Goal: Task Accomplishment & Management: Use online tool/utility

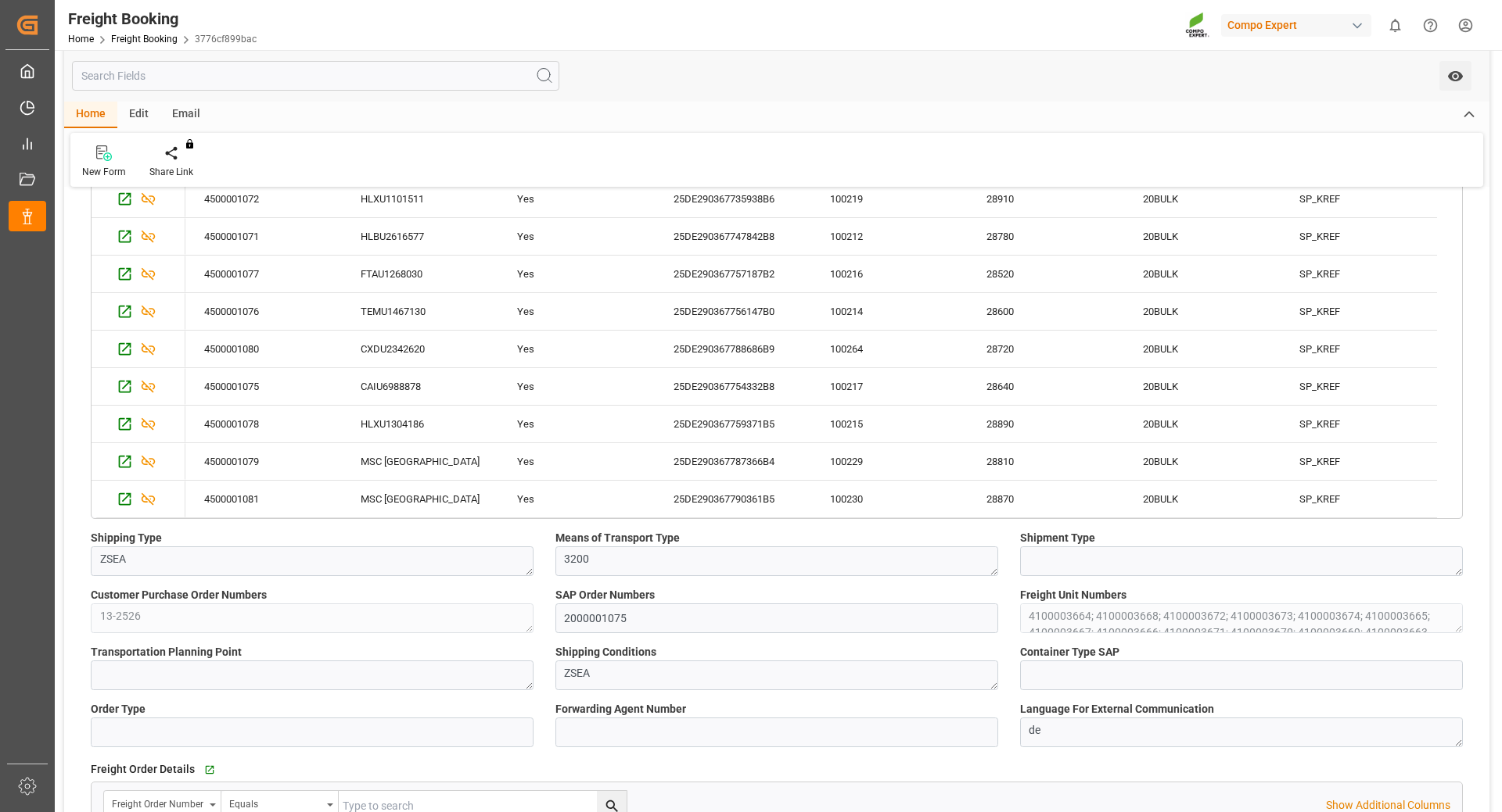
scroll to position [626, 0]
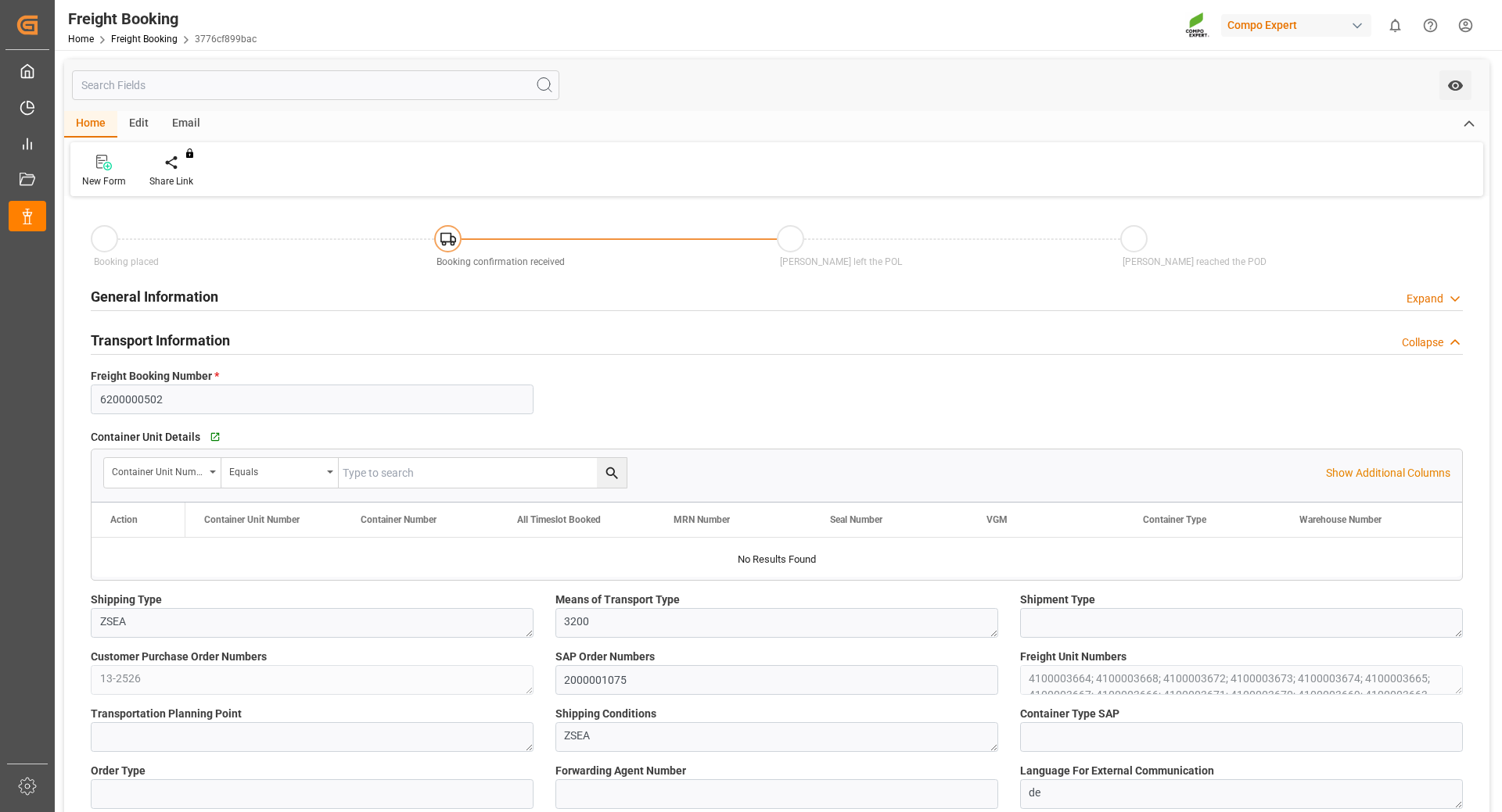
type input "6200000502"
type textarea "ZSEA"
type textarea "3200"
type textarea "13-2526"
type input "2000001075"
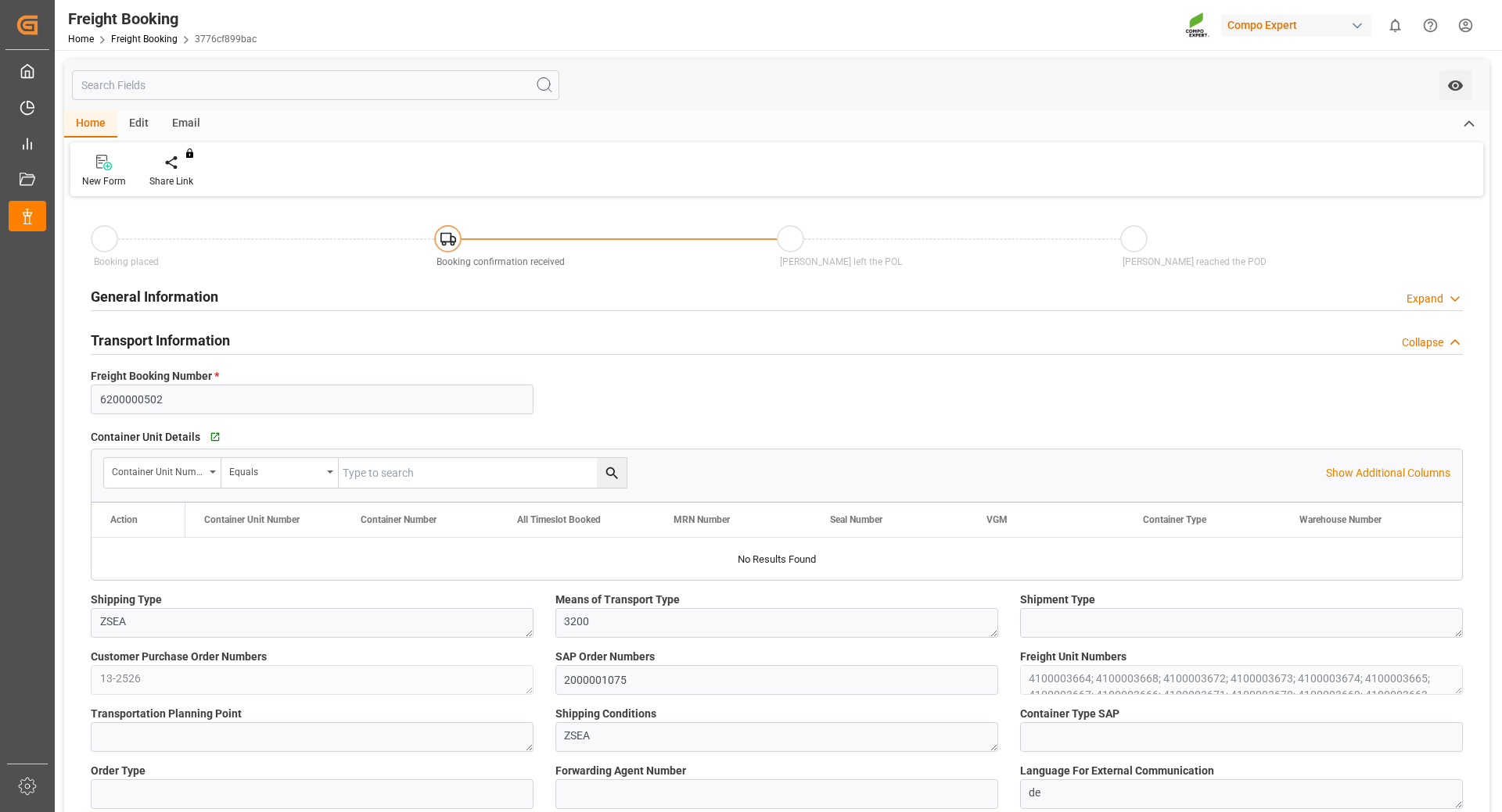
type textarea "4100003664; 4100003668; 4100003672; 4100003673; 4100003674; 4100003665; 4100003…"
type textarea "ZSEA"
type textarea "de"
type input "HLCU"
type input "20622286"
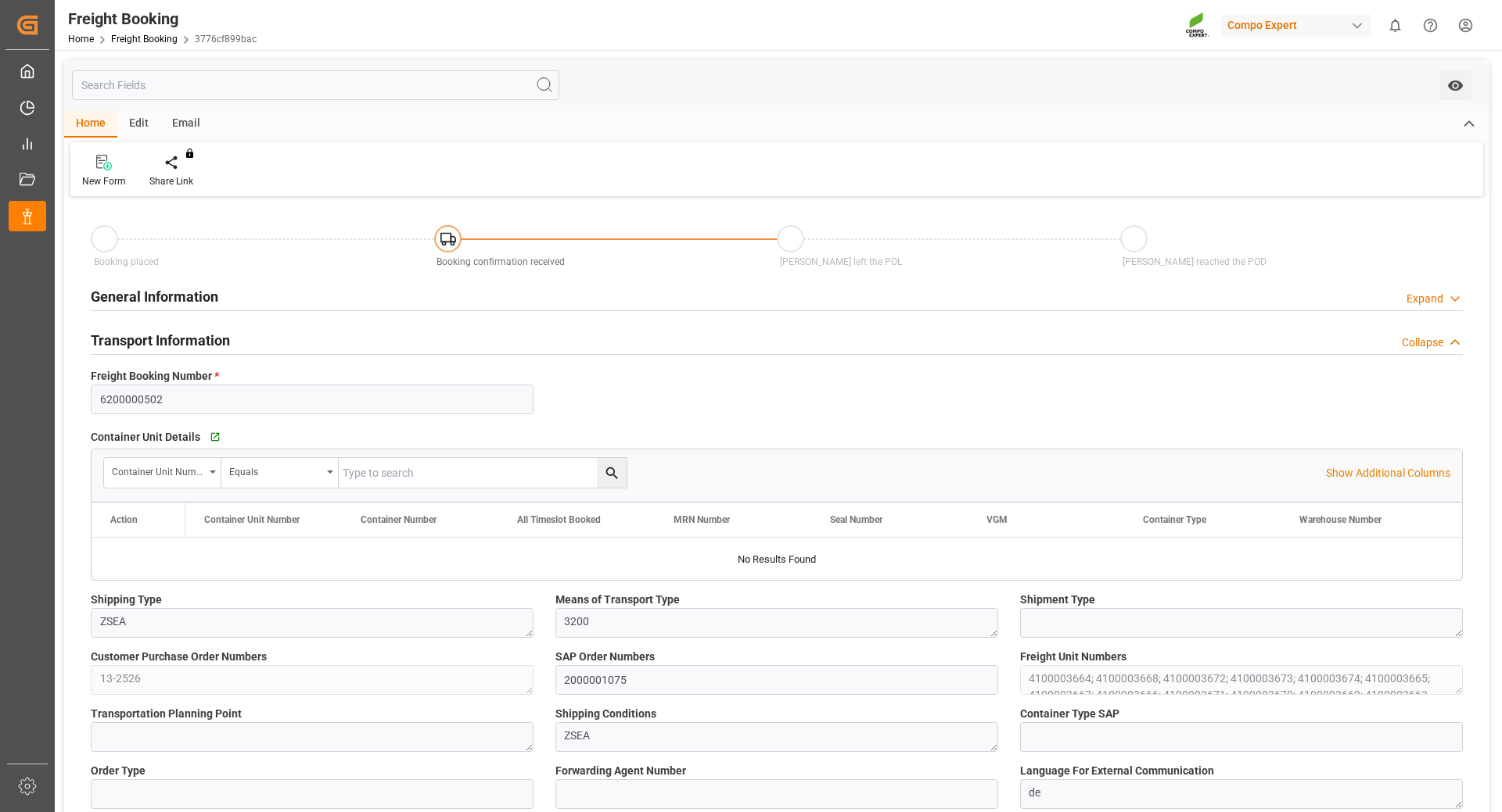
type input "MSC [GEOGRAPHIC_DATA]"
type input "[GEOGRAPHIC_DATA]"
type textarea "CIF"
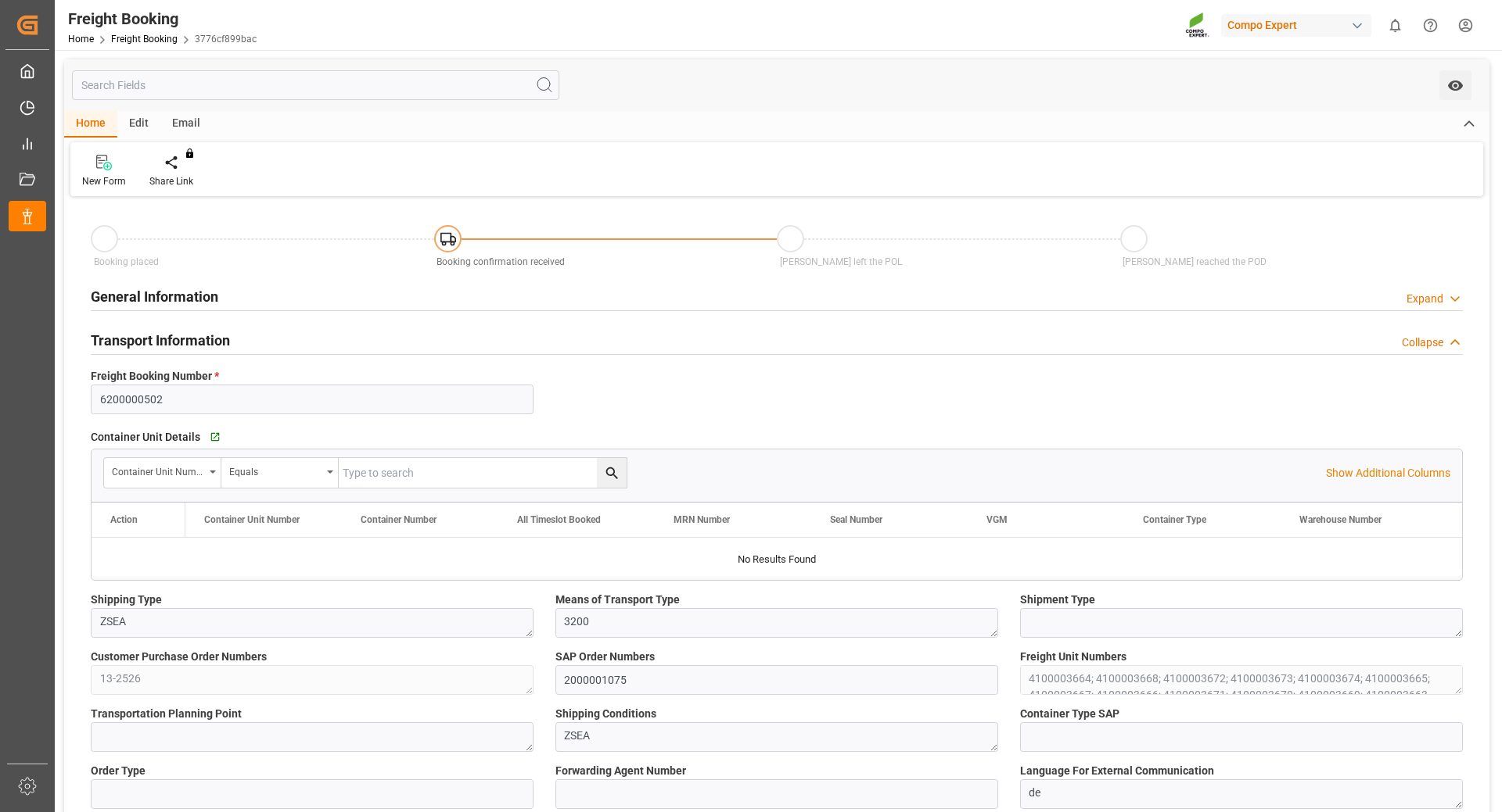
type textarea "SP_KREF"
type textarea "BLK CLASSIC [DATE]+3+TE BULK"
type textarea "2564002000"
type input "SP_KREF"
type input "Logistics Service Provider"
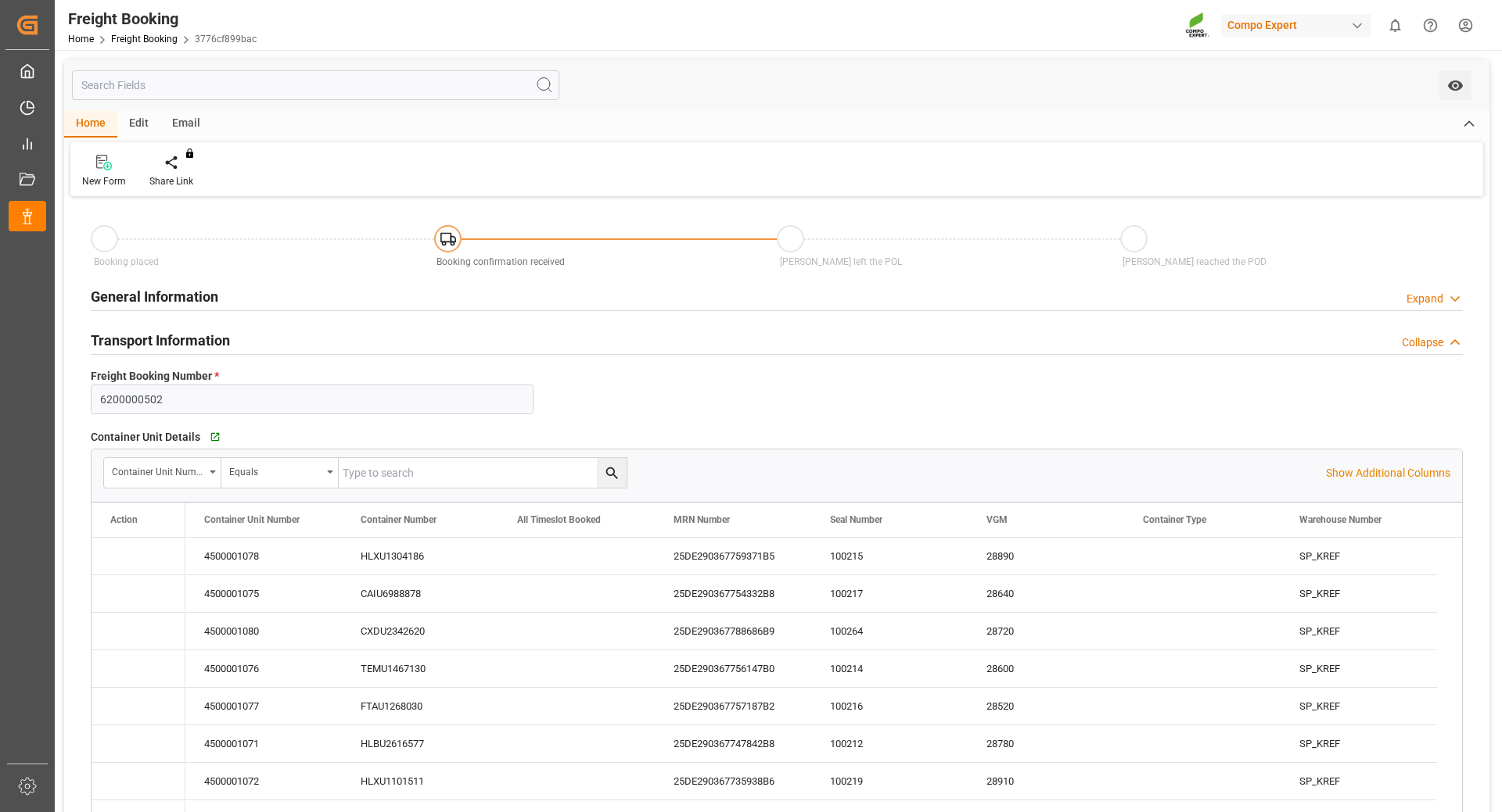
type input "Hapag [PERSON_NAME]"
type input "Hapag [PERSON_NAME] Aktiengesellschaft"
type input "9618305"
type input "BEANR"
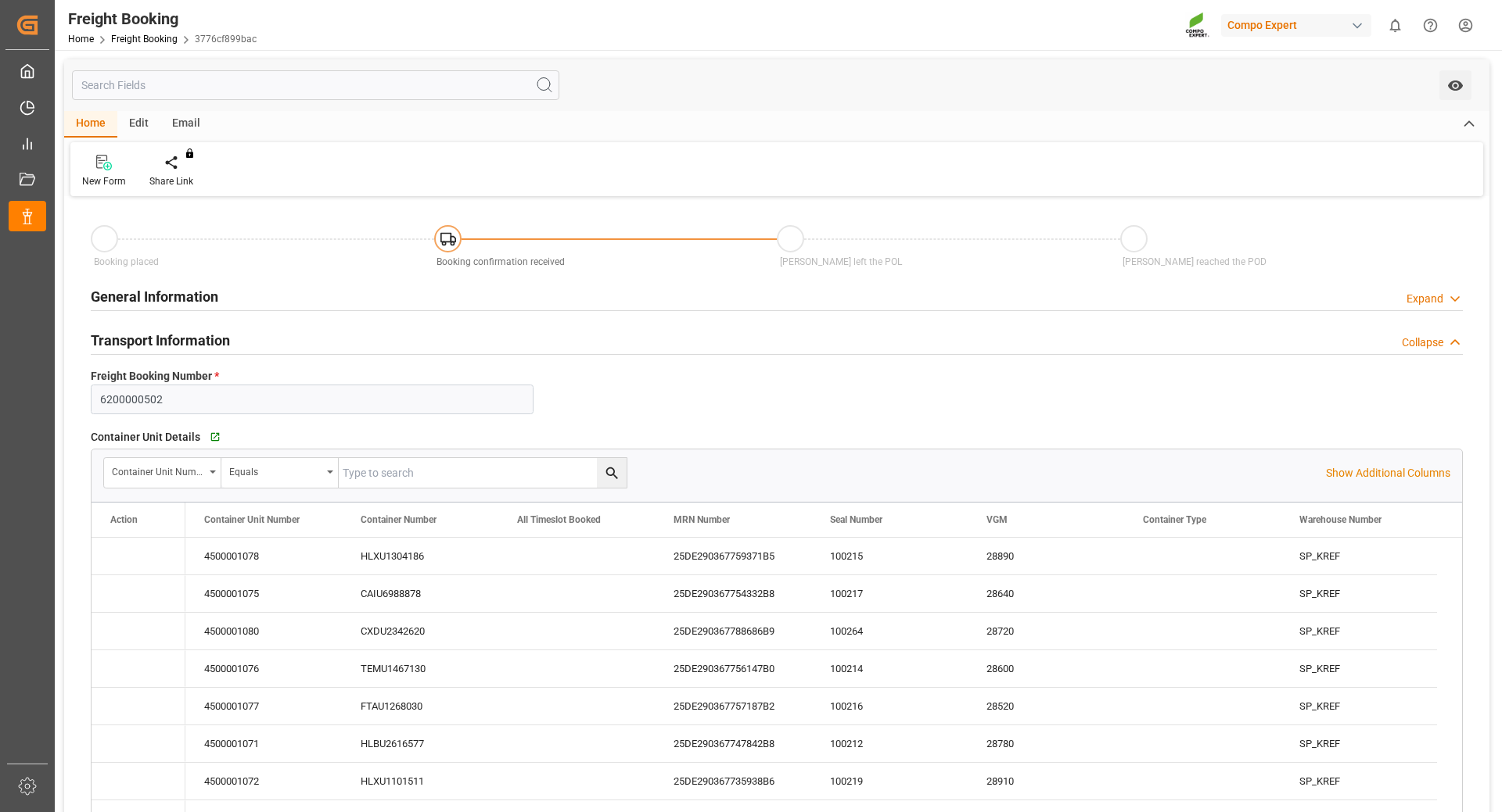
type input "UYMVD"
type input "0"
type input "715500"
type input "[DATE] 01:00"
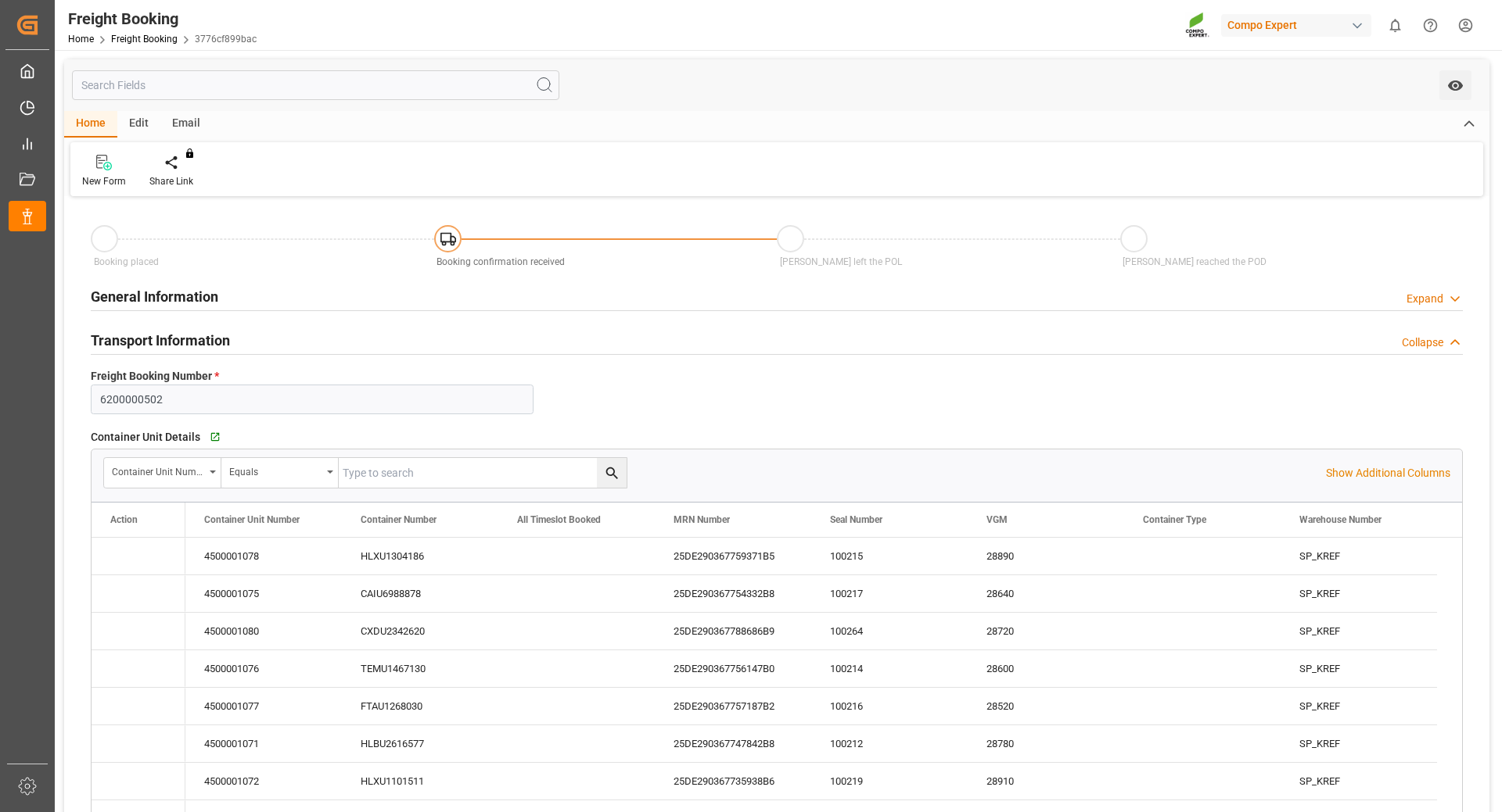
type input "[DATE] 01:00"
type input "[DATE] 20:00"
type input "[DATE] 10:00"
type input "[DATE] 10:08"
type input "[DATE] 16:42"
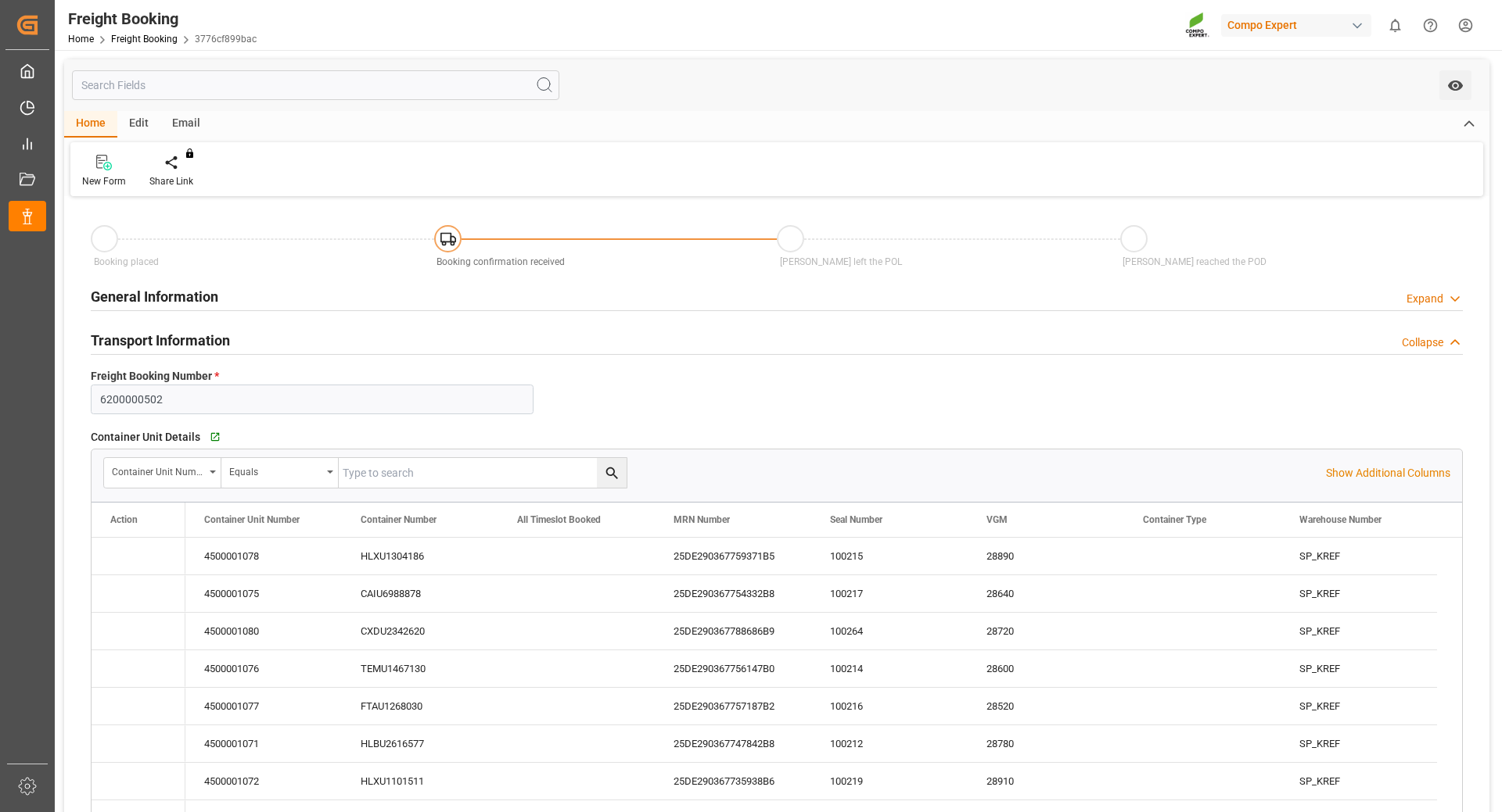
type input "[DATE] 16:42"
type input "02.09.2025 08:46"
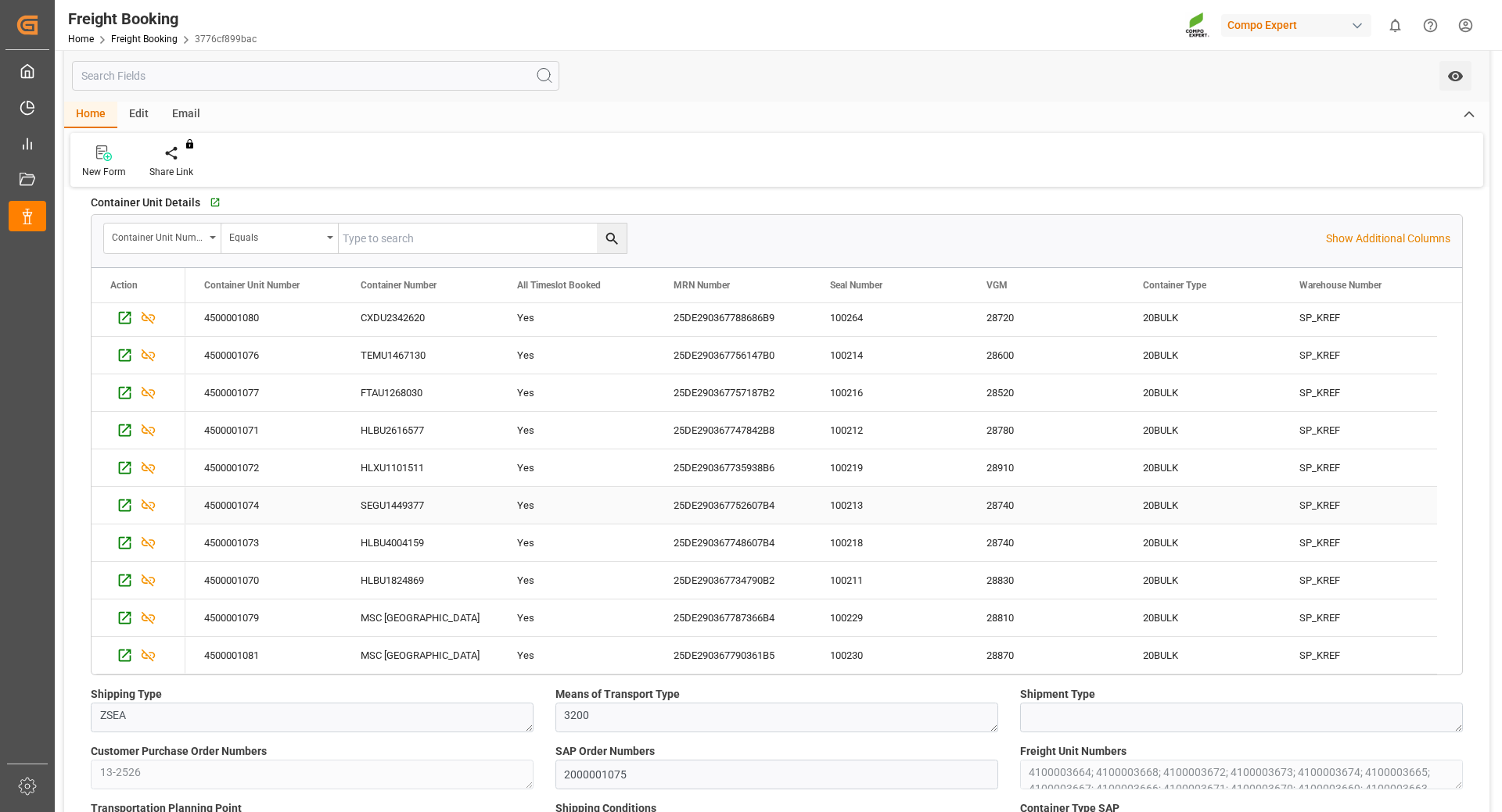
scroll to position [313, 0]
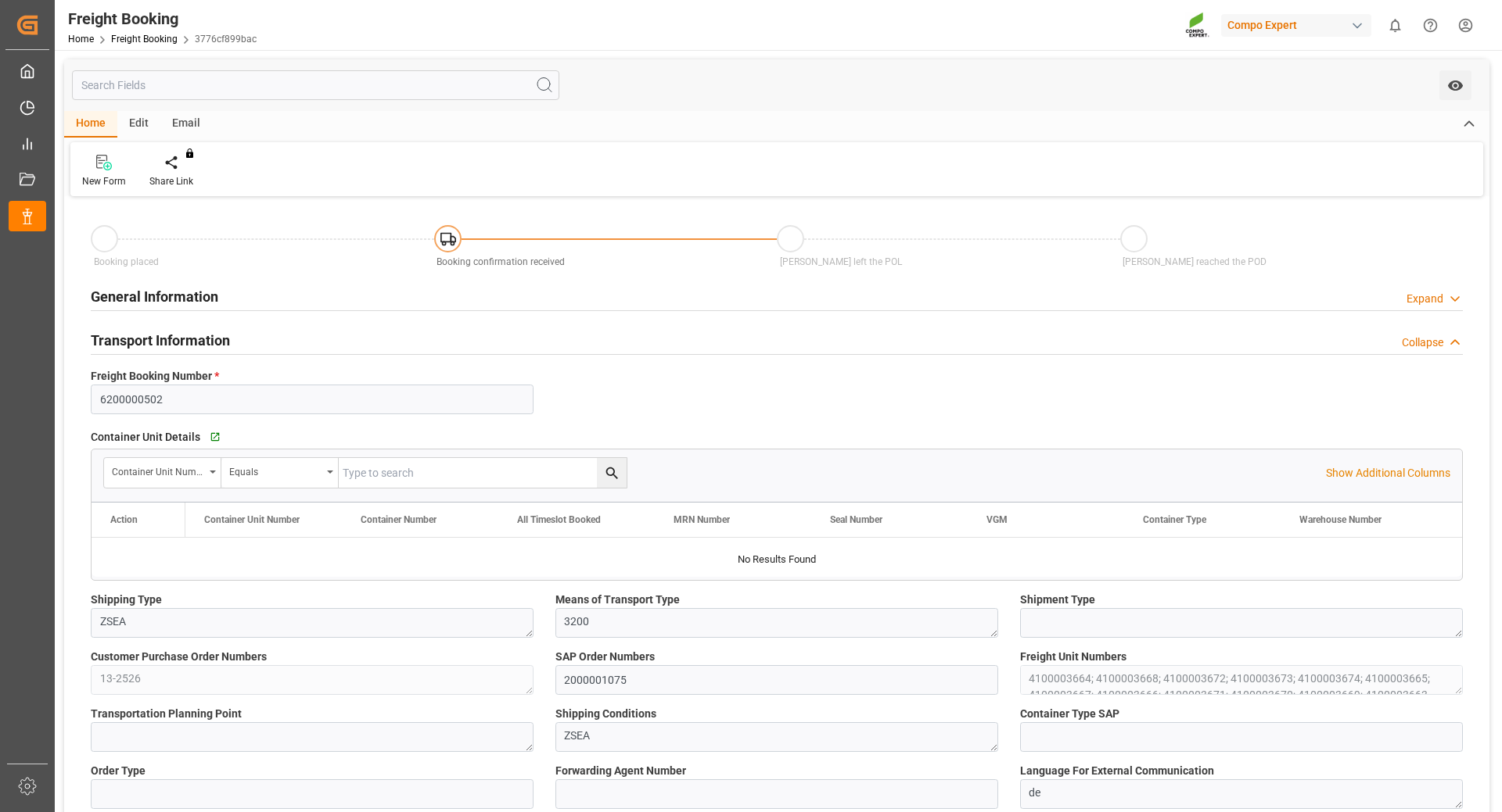
type input "Hapag [PERSON_NAME]"
type input "Hapag [PERSON_NAME] Aktiengesellschaft"
type input "9618305"
type input "BEANR"
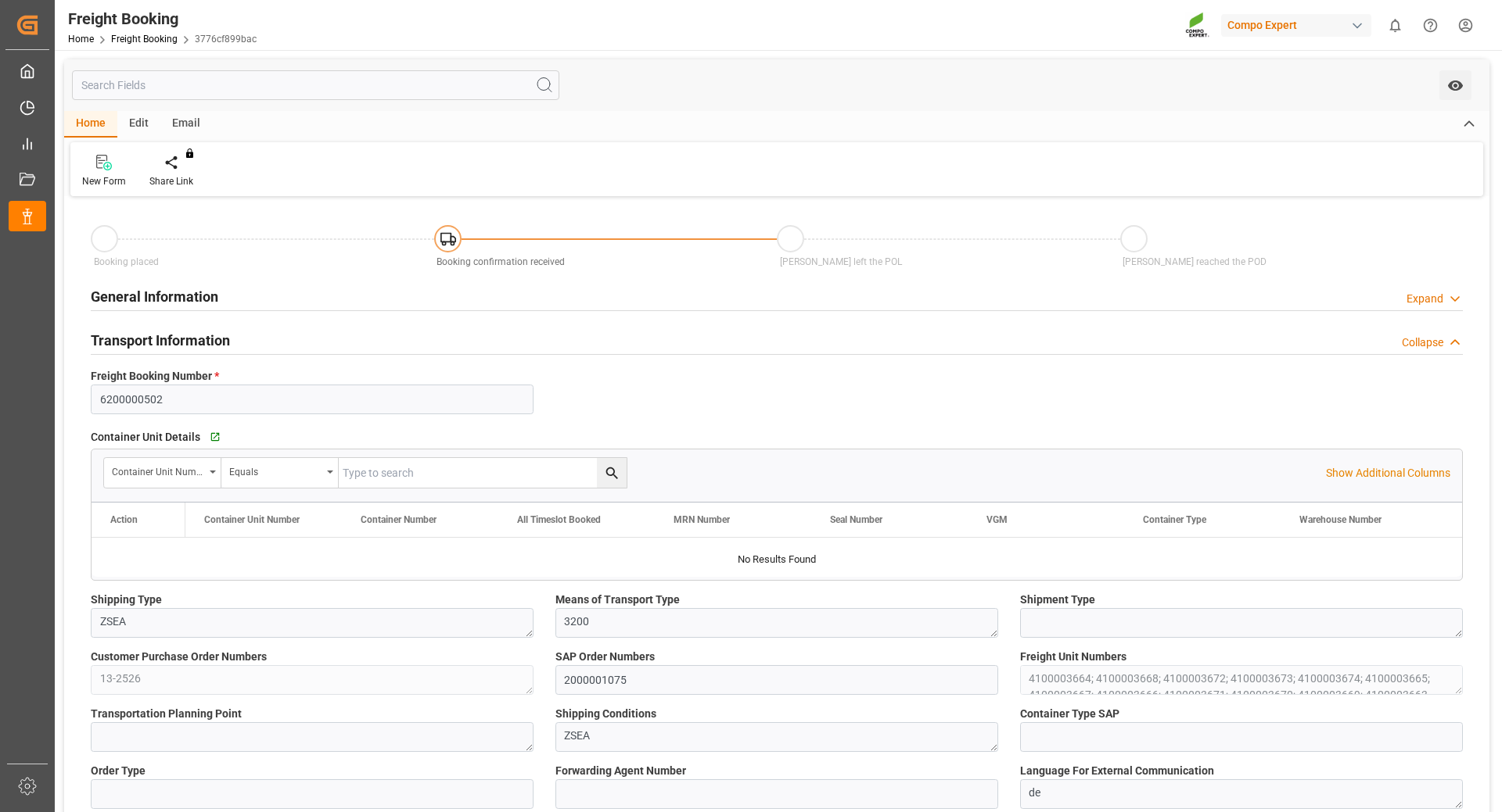
type input "UYMVD"
type input "0"
type input "715500"
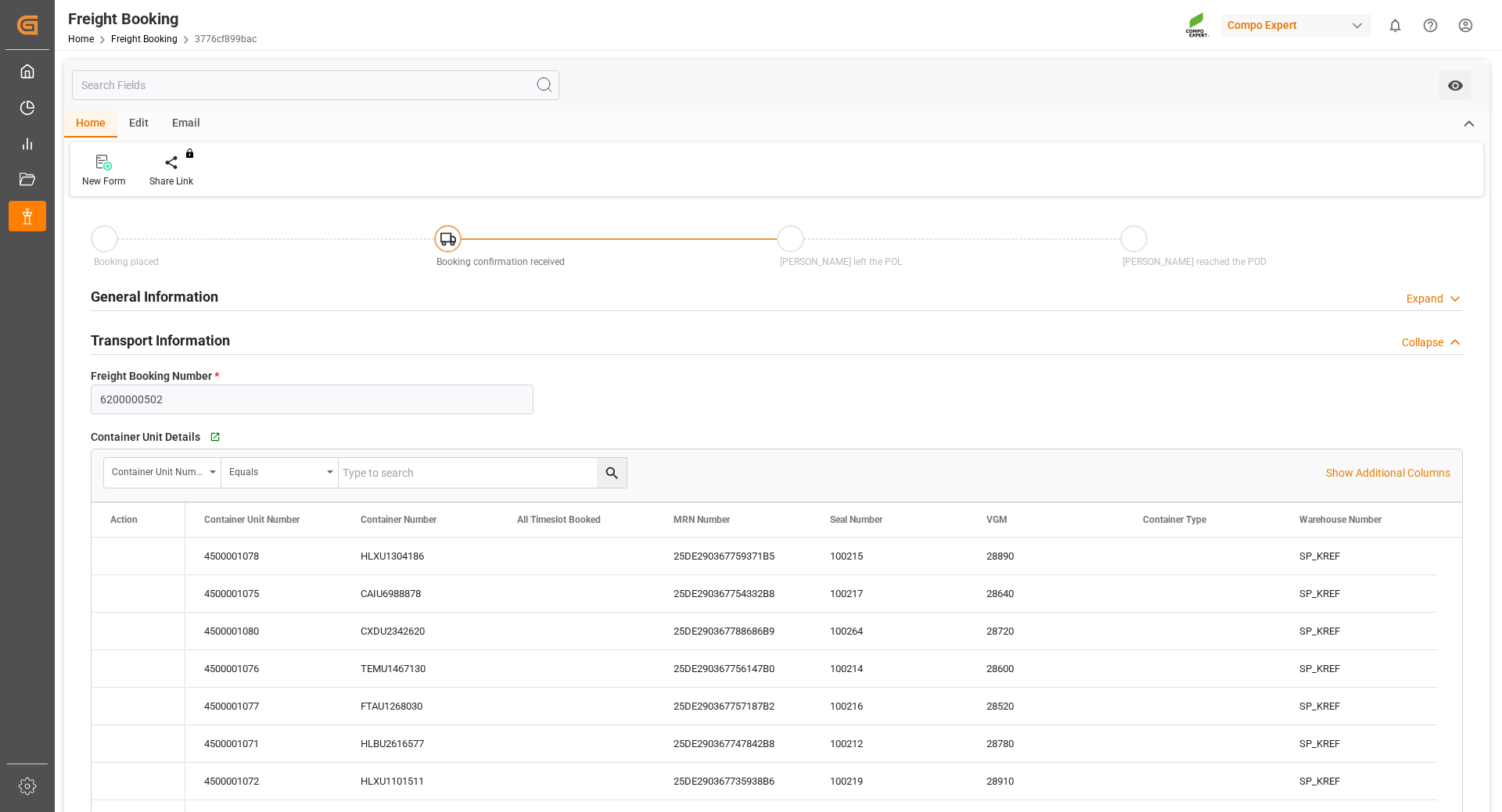
type input "[DATE] 01:00"
type input "[DATE] 20:00"
type input "[DATE] 10:00"
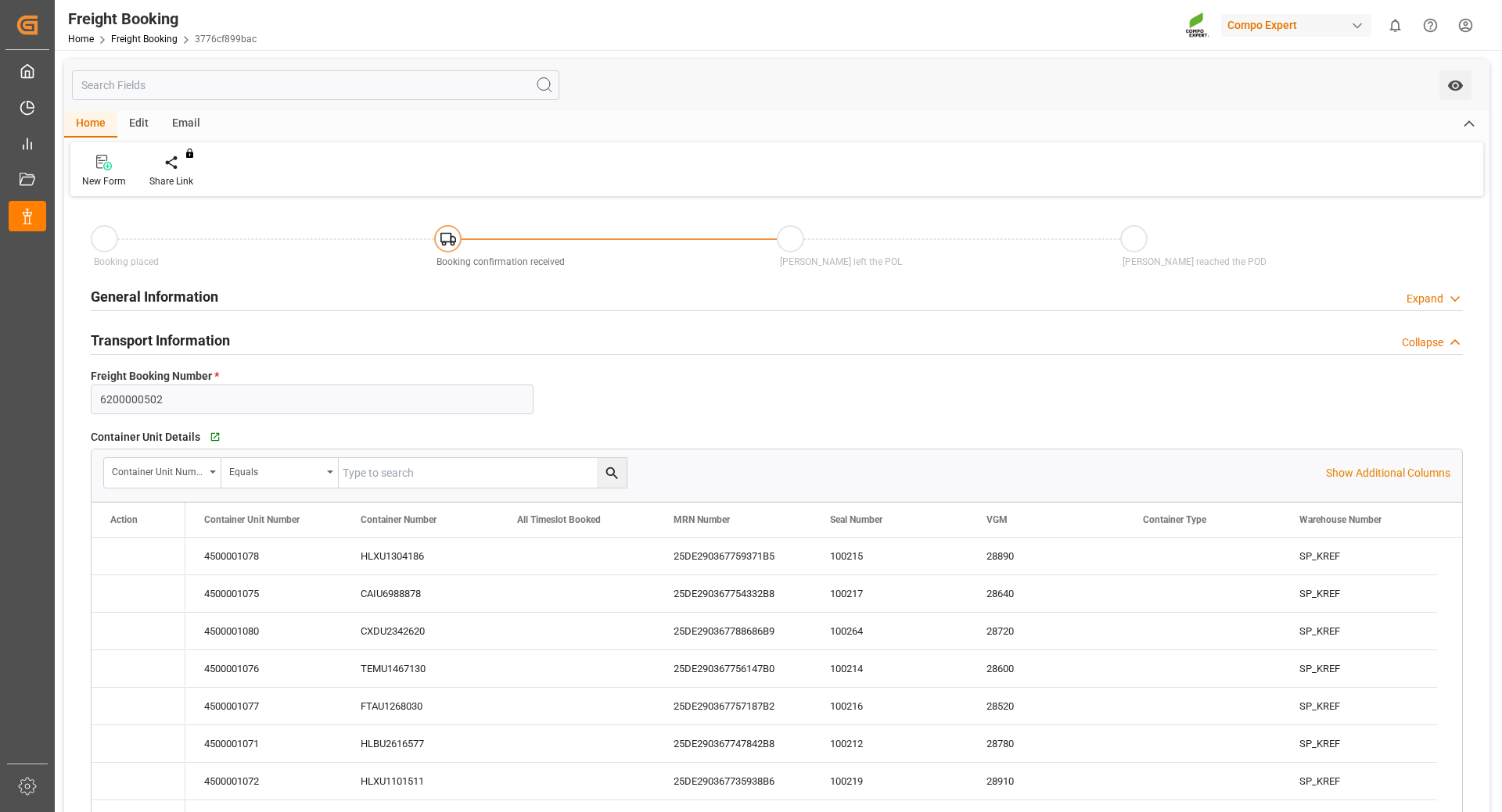
type input "[DATE] 10:08"
type input "[DATE] 16:42"
type input "02.09.2025 08:46"
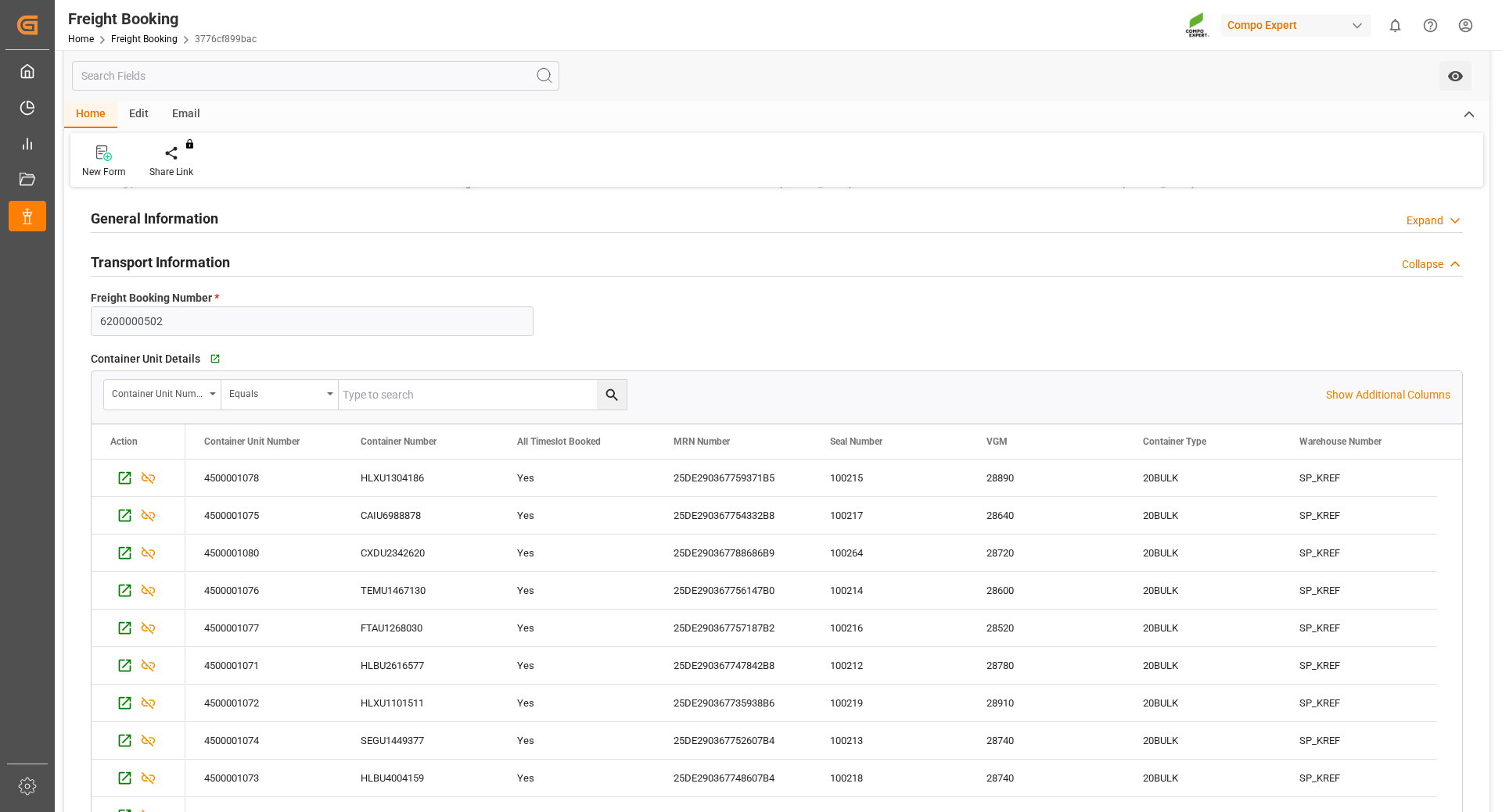
scroll to position [156, 0]
